Goal: Transaction & Acquisition: Purchase product/service

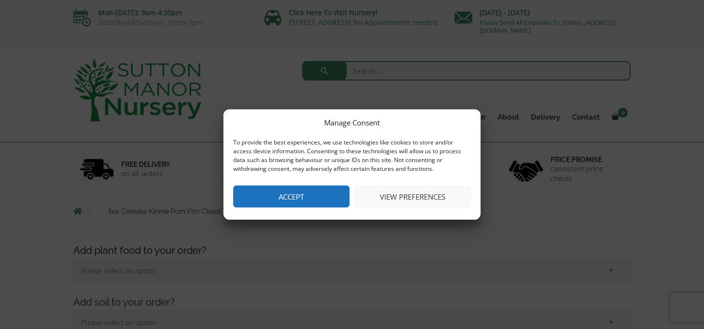
click at [422, 196] on button "View preferences" at bounding box center [412, 197] width 116 height 22
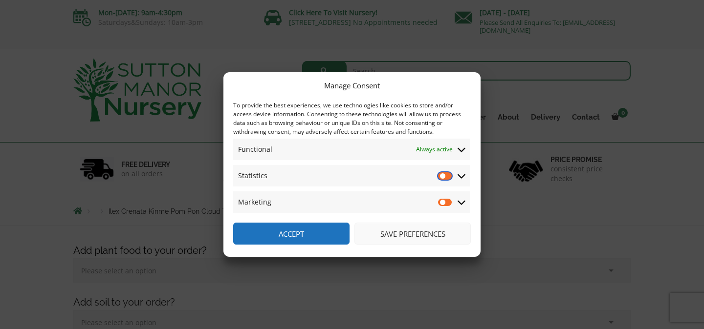
click at [444, 174] on input "Statistics" at bounding box center [445, 176] width 15 height 10
click at [445, 173] on input "Statistics" at bounding box center [445, 176] width 15 height 10
checkbox input "false"
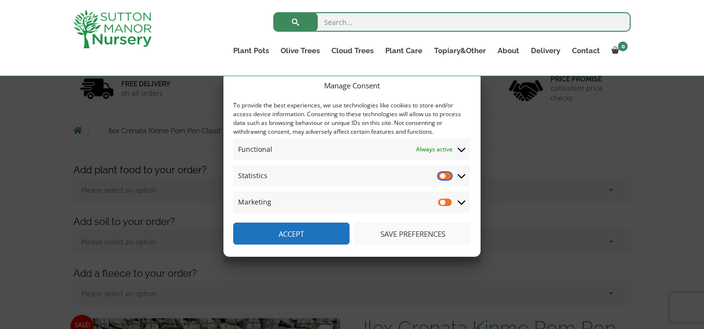
scroll to position [65, 0]
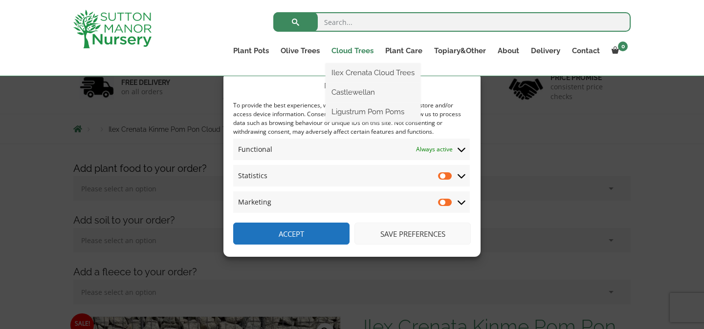
click at [350, 48] on link "Cloud Trees" at bounding box center [353, 51] width 54 height 14
click at [355, 69] on link "Ilex Crenata Cloud Trees" at bounding box center [373, 72] width 95 height 15
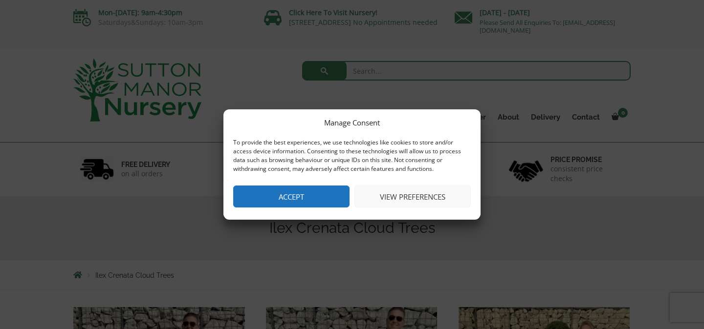
click at [393, 193] on button "View preferences" at bounding box center [412, 197] width 116 height 22
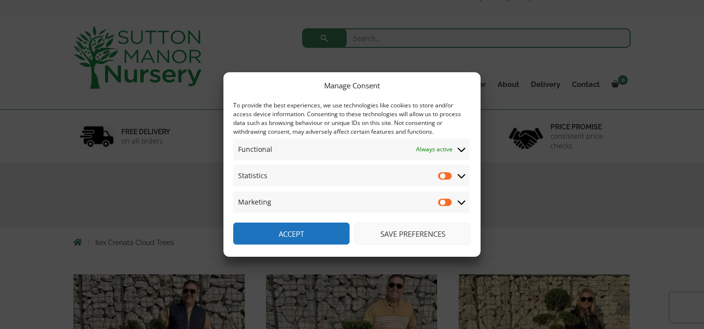
scroll to position [38, 0]
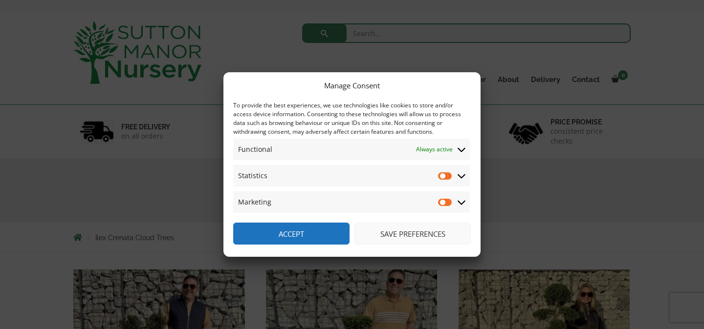
click at [398, 236] on button "Save preferences" at bounding box center [412, 234] width 116 height 22
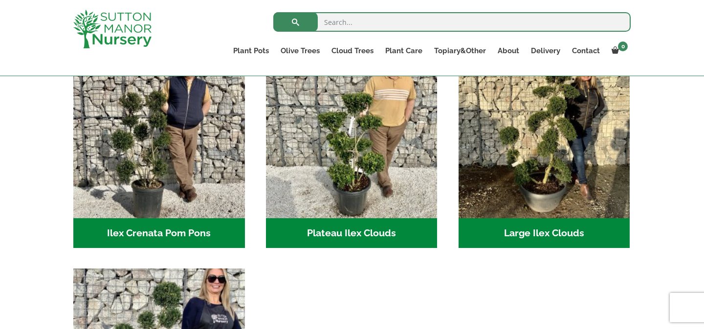
scroll to position [242, 0]
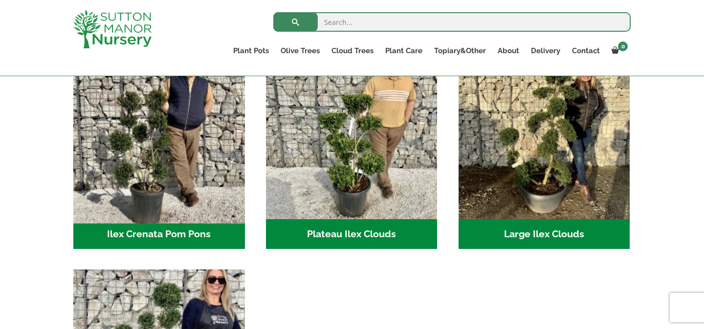
click at [174, 182] on img "Visit product category Ilex Crenata Pom Pons" at bounding box center [159, 134] width 180 height 180
